Goal: Information Seeking & Learning: Learn about a topic

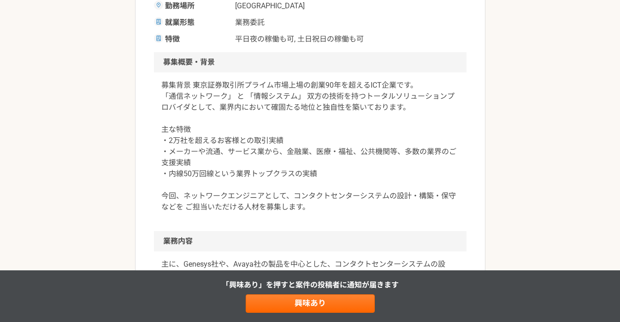
scroll to position [266, 0]
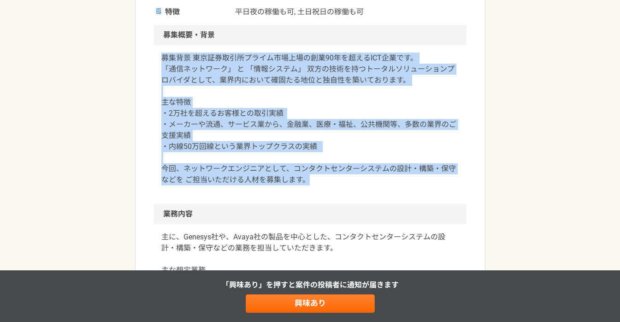
drag, startPoint x: 160, startPoint y: 59, endPoint x: 334, endPoint y: 180, distance: 212.2
click at [334, 180] on div "募集背景 東京証券取引所プライム市場上場の創業90年を超えるICT企業です。 「通信ネットワーク」 と 「情報システム」 双方の技術を持つトータルソリューショ…" at bounding box center [310, 124] width 313 height 159
copy p "募集背景 東京証券取引所プライム市場上場の創業90年を超えるICT企業です。 「通信ネットワーク」 と 「情報システム」 双方の技術を持つトータルソリューショ…"
click at [228, 83] on p "募集背景 東京証券取引所プライム市場上場の創業90年を超えるICT企業です。 「通信ネットワーク」 と 「情報システム」 双方の技術を持つトータルソリューショ…" at bounding box center [310, 119] width 298 height 133
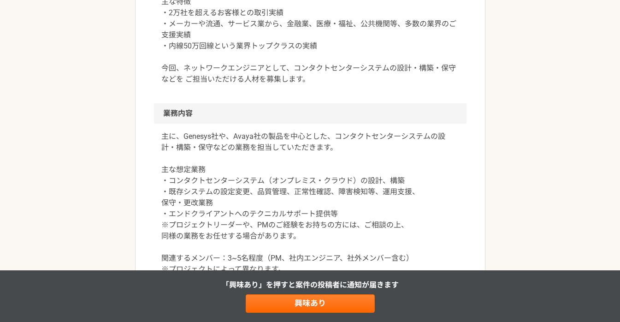
scroll to position [399, 0]
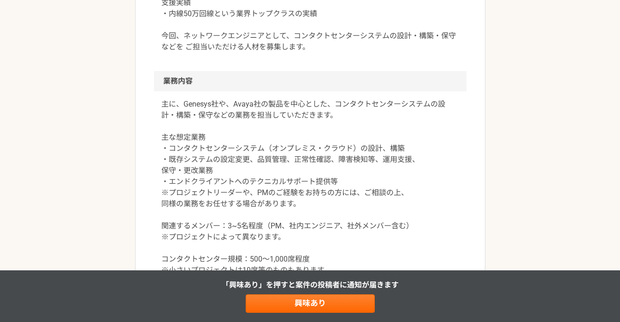
click at [163, 86] on h2 "業務内容" at bounding box center [310, 81] width 313 height 20
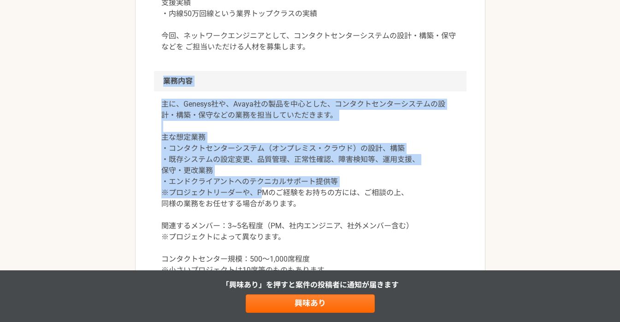
drag, startPoint x: 163, startPoint y: 82, endPoint x: 262, endPoint y: 189, distance: 146.2
click at [262, 189] on section "業務内容 主に、Genesys社や、Avaya社の製品を中心とした、コンタクトセンターシステムの設計・構築・保守などの業務を担当していただきます。 主な想定業…" at bounding box center [310, 182] width 313 height 223
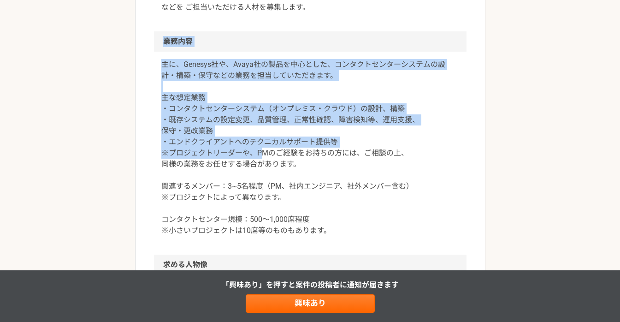
scroll to position [480, 0]
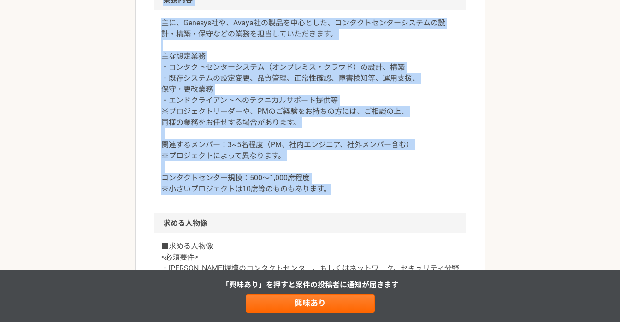
click at [328, 185] on p "主に、Genesys社や、Avaya社の製品を中心とした、コンタクトセンターシステムの設計・構築・保守などの業務を担当していただきます。 主な想定業務 ・コン…" at bounding box center [310, 106] width 298 height 177
copy section "業務内容 主に、Genesys社や、Avaya社の製品を中心とした、コンタクトセンターシステムの設計・構築・保守などの業務を担当していただきます。 主な想定業…"
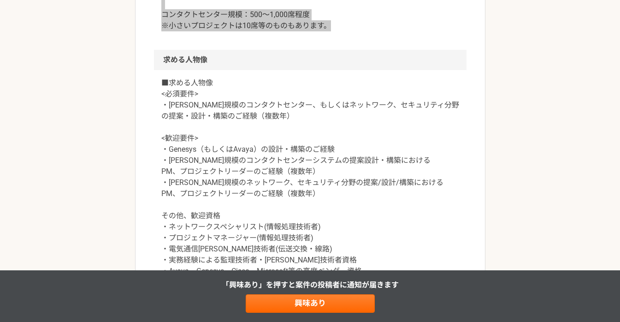
scroll to position [646, 0]
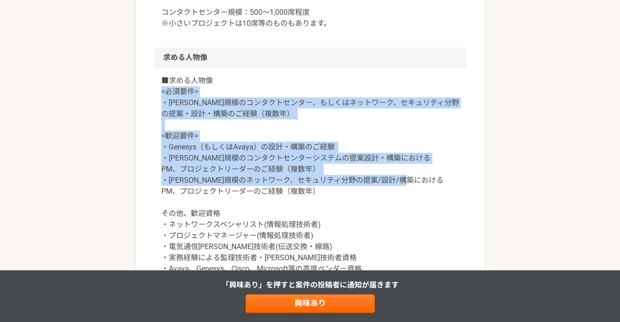
drag, startPoint x: 162, startPoint y: 95, endPoint x: 328, endPoint y: 191, distance: 192.3
click at [328, 191] on p "■求める人物像 <必須要件> ・大中規模のコンタクトセンター、もしくはネットワーク、セキュリティ分野の提案・設計・構築のご経験（複数年） <歓迎要件> ・Ge…" at bounding box center [310, 174] width 298 height 199
copy p "<必須要件> ・大中規模のコンタクトセンター、もしくはネットワーク、セキュリティ分野の提案・設計・構築のご経験（複数年） <歓迎要件> ・Genesys（もし…"
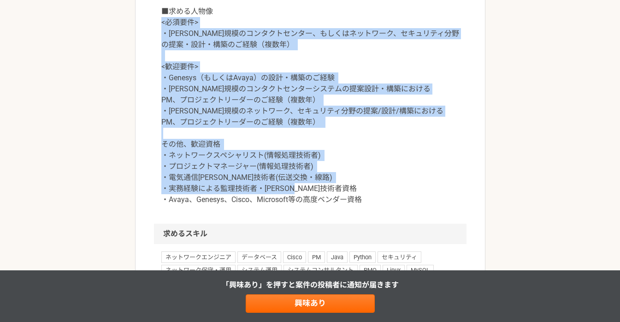
click at [377, 204] on p "■求める人物像 <必須要件> ・大中規模のコンタクトセンター、もしくはネットワーク、セキュリティ分野の提案・設計・構築のご経験（複数年） <歓迎要件> ・Ge…" at bounding box center [310, 105] width 298 height 199
copy p "<必須要件> ・大中規模のコンタクトセンター、もしくはネットワーク、セキュリティ分野の提案・設計・構築のご経験（複数年） <歓迎要件> ・Genesys（もし…"
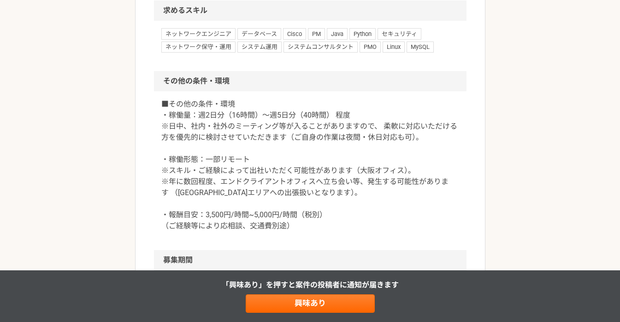
scroll to position [974, 0]
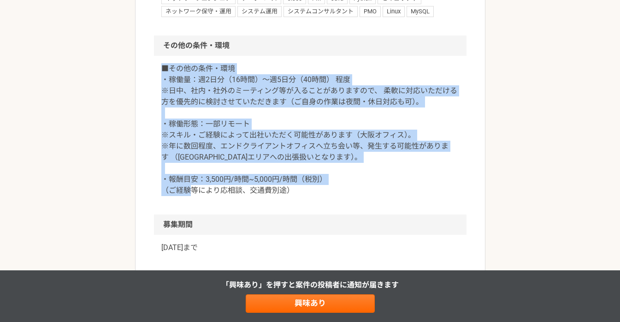
drag, startPoint x: 163, startPoint y: 71, endPoint x: 309, endPoint y: 202, distance: 196.5
click at [309, 202] on div "■その他の条件・環境 ・稼働量：週2日分（16時間）〜週5日分（40時間） 程度 ※日中、社内・社外のミーティング等が入ることがありますので、 柔軟に対応いた…" at bounding box center [310, 135] width 313 height 159
copy p "■その他の条件・環境 ・稼働量：週2日分（16時間）〜週5日分（40時間） 程度 ※日中、社内・社外のミーティング等が入ることがありますので、 柔軟に対応いた…"
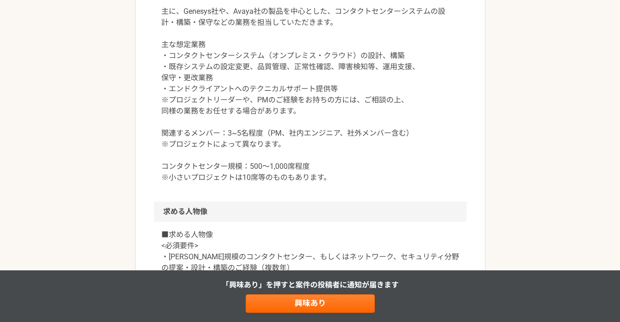
scroll to position [0, 0]
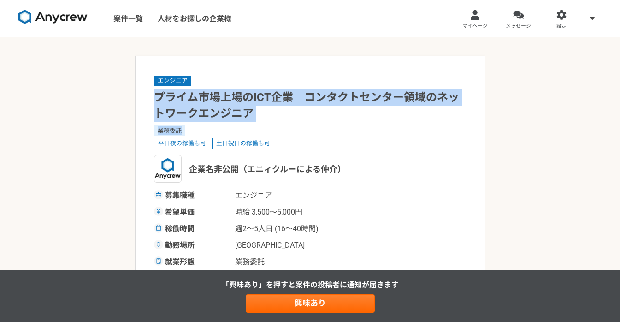
drag, startPoint x: 154, startPoint y: 95, endPoint x: 287, endPoint y: 130, distance: 137.8
click at [287, 130] on div "エンジニア プライム市場上場のICT企業　コンタクトセンター領域のネットワークエンジニア 業務委託 平日夜の稼働も可 土日祝日の稼働も可 企業名非公開（エニィ…" at bounding box center [310, 179] width 313 height 209
click at [287, 130] on div "業務委託" at bounding box center [310, 130] width 313 height 10
copy h1 "プライム市場上場のICT企業　コンタクトセンター領域のネットワークエンジニア"
drag, startPoint x: 257, startPoint y: 124, endPoint x: 158, endPoint y: 95, distance: 103.6
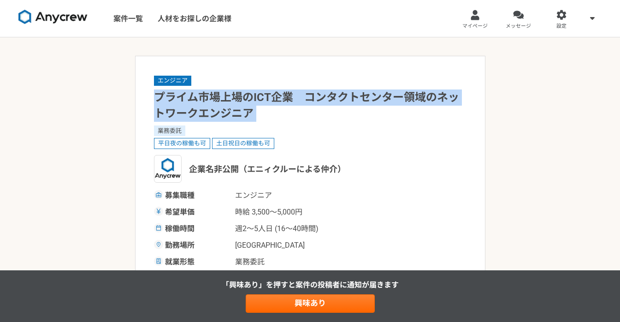
click at [158, 95] on div "エンジニア プライム市場上場のICT企業　コンタクトセンター領域のネットワークエンジニア 業務委託 平日夜の稼働も可 土日祝日の稼働も可 企業名非公開（エニィ…" at bounding box center [310, 179] width 313 height 209
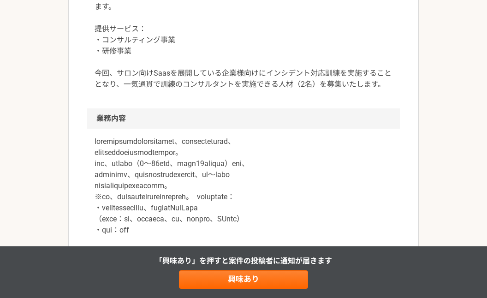
scroll to position [351, 0]
drag, startPoint x: 268, startPoint y: 72, endPoint x: 342, endPoint y: 74, distance: 73.3
click at [342, 74] on p "20年超に渡り、LINE、楽天、ジンズ、カルチュア・コンビニエンス・クラブ等複数の組織体でセキュリティ部署の立上げや責任者を歴任した創業者により設立されたベン…" at bounding box center [244, 29] width 298 height 122
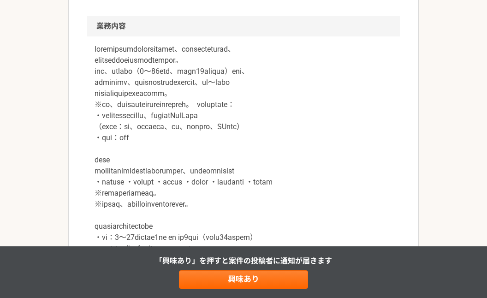
scroll to position [453, 0]
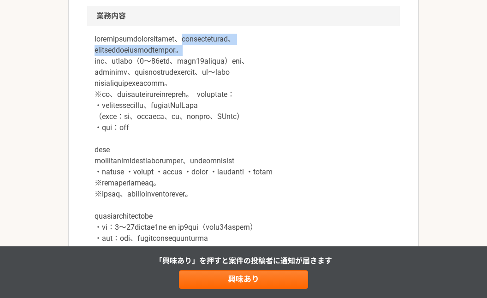
drag, startPoint x: 265, startPoint y: 38, endPoint x: 268, endPoint y: 53, distance: 15.6
click at [268, 53] on p at bounding box center [244, 233] width 298 height 398
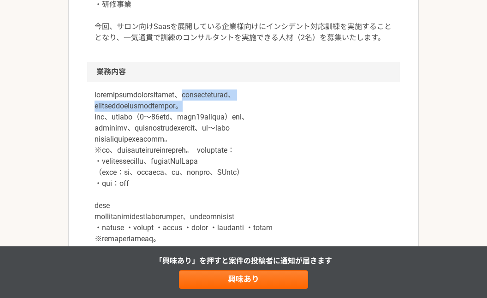
scroll to position [396, 0]
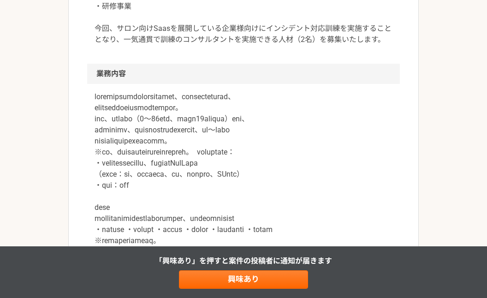
drag, startPoint x: 296, startPoint y: 42, endPoint x: 316, endPoint y: 40, distance: 19.5
drag, startPoint x: 316, startPoint y: 40, endPoint x: 281, endPoint y: 41, distance: 35.1
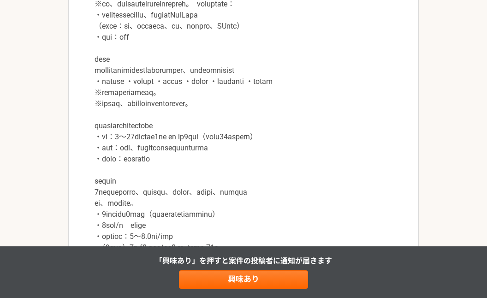
scroll to position [545, 0]
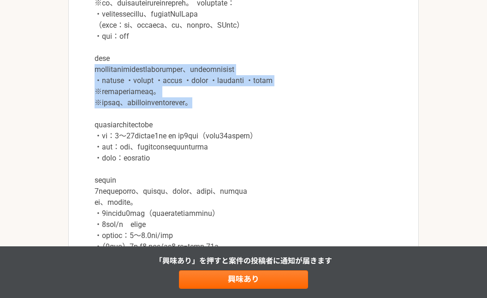
drag, startPoint x: 95, startPoint y: 70, endPoint x: 366, endPoint y: 116, distance: 275.5
click at [366, 116] on p at bounding box center [244, 141] width 298 height 398
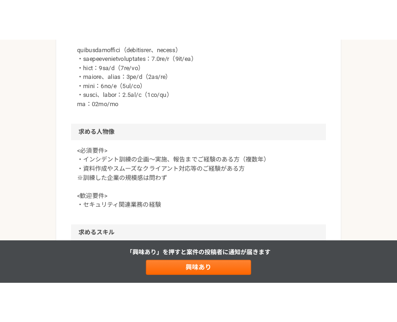
scroll to position [892, 0]
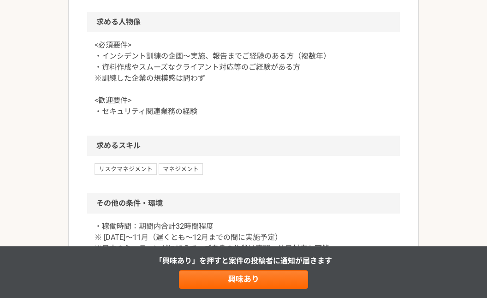
click at [109, 67] on p "<必須要件> ・インシデント訓練の企画～実施、報告までご経験のある方（複数年） ・資料作成やスムーズなクライアント対応等のご経験がある方 ※訓練した企業の規模…" at bounding box center [244, 78] width 298 height 77
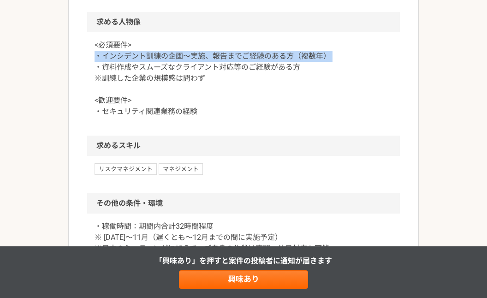
click at [109, 67] on p "<必須要件> ・インシデント訓練の企画～実施、報告までご経験のある方（複数年） ・資料作成やスムーズなクライアント対応等のご経験がある方 ※訓練した企業の規模…" at bounding box center [244, 78] width 298 height 77
click at [103, 68] on p "<必須要件> ・インシデント訓練の企画～実施、報告までご経験のある方（複数年） ・資料作成やスムーズなクライアント対応等のご経験がある方 ※訓練した企業の規模…" at bounding box center [244, 78] width 298 height 77
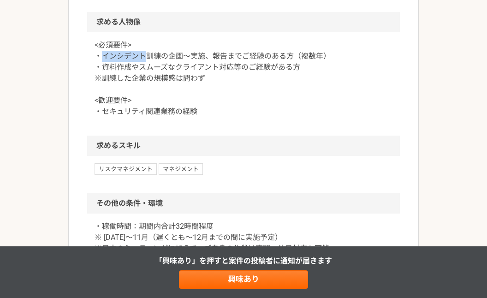
click at [103, 68] on p "<必須要件> ・インシデント訓練の企画～実施、報告までご経験のある方（複数年） ・資料作成やスムーズなクライアント対応等のご経験がある方 ※訓練した企業の規模…" at bounding box center [244, 78] width 298 height 77
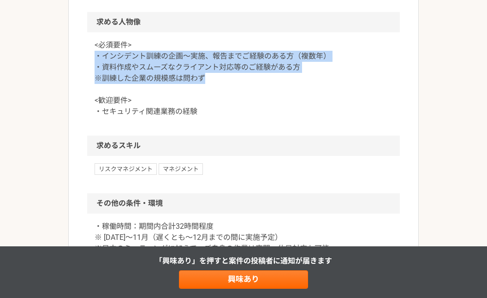
drag, startPoint x: 96, startPoint y: 68, endPoint x: 297, endPoint y: 92, distance: 202.4
click at [297, 92] on p "<必須要件> ・インシデント訓練の企画～実施、報告までご経験のある方（複数年） ・資料作成やスムーズなクライアント対応等のご経験がある方 ※訓練した企業の規模…" at bounding box center [244, 78] width 298 height 77
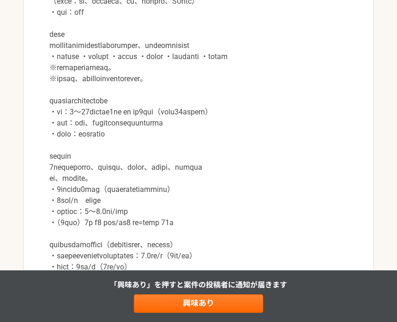
scroll to position [0, 0]
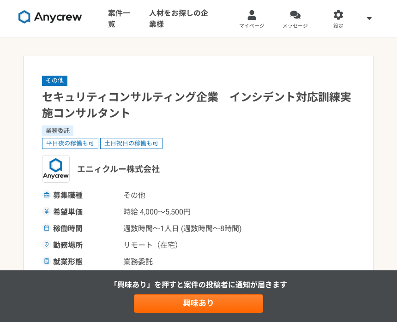
click at [76, 16] on img at bounding box center [50, 16] width 64 height 13
